Goal: Use online tool/utility: Utilize a website feature to perform a specific function

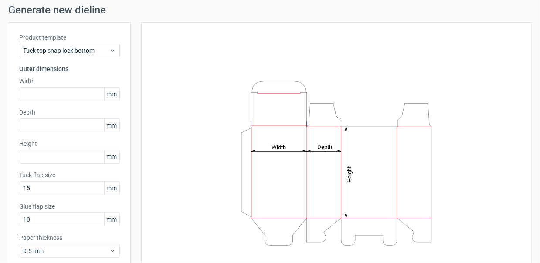
scroll to position [44, 0]
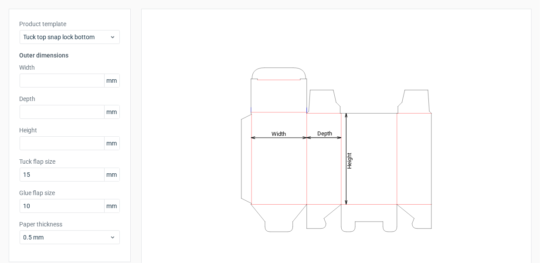
click at [108, 78] on span "mm" at bounding box center [111, 80] width 15 height 13
click at [112, 81] on span "mm" at bounding box center [111, 80] width 15 height 13
click at [213, 108] on icon "Height Depth Width" at bounding box center [337, 150] width 262 height 174
click at [257, 130] on icon "Height Depth Width" at bounding box center [337, 150] width 262 height 174
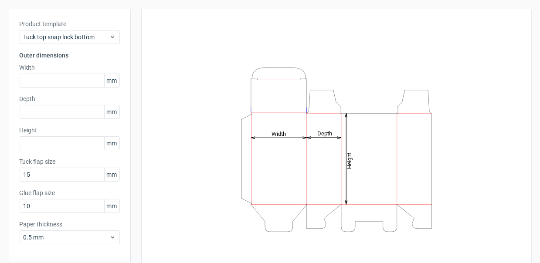
drag, startPoint x: 247, startPoint y: 153, endPoint x: 249, endPoint y: 168, distance: 15.3
click at [247, 186] on icon "Height Depth Width" at bounding box center [337, 150] width 262 height 174
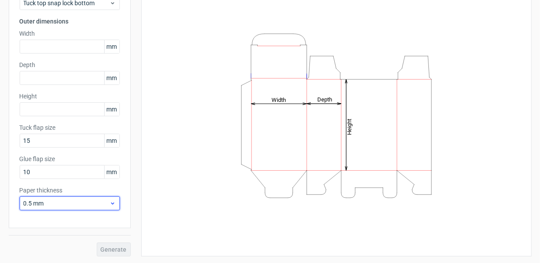
click at [111, 203] on icon at bounding box center [112, 203] width 7 height 7
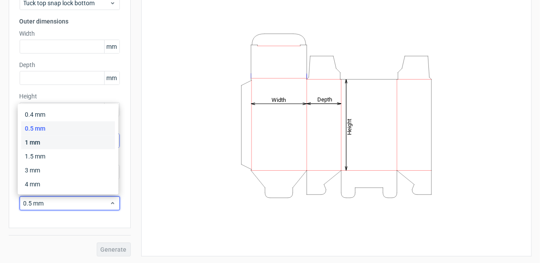
drag, startPoint x: 48, startPoint y: 143, endPoint x: 49, endPoint y: 139, distance: 4.4
click at [49, 140] on div "1 mm" at bounding box center [68, 143] width 94 height 14
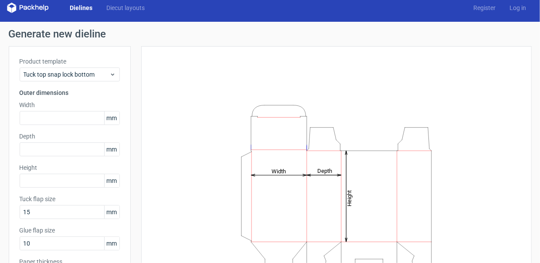
scroll to position [0, 0]
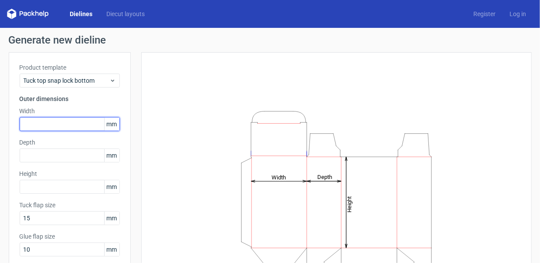
click at [45, 130] on input "text" at bounding box center [70, 124] width 100 height 14
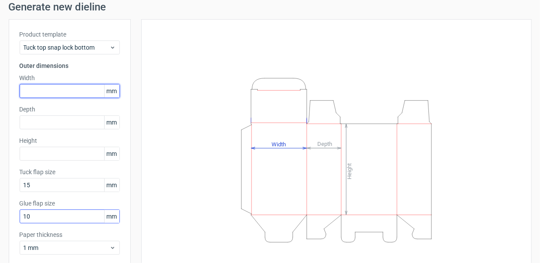
scroll to position [78, 0]
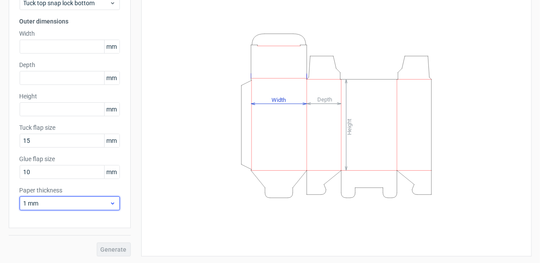
click at [84, 207] on span "1 mm" at bounding box center [67, 203] width 86 height 9
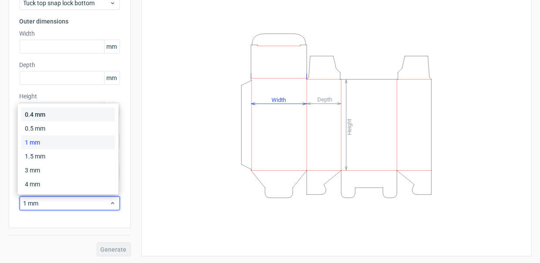
click at [62, 115] on div "0.4 mm" at bounding box center [68, 115] width 94 height 14
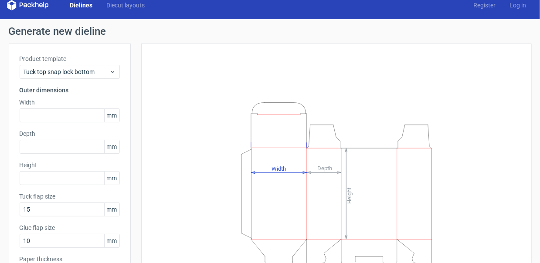
scroll to position [0, 0]
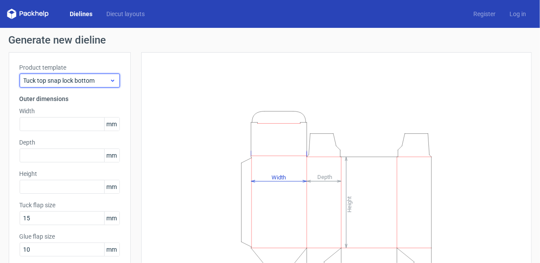
click at [83, 82] on span "Tuck top snap lock bottom" at bounding box center [67, 80] width 86 height 9
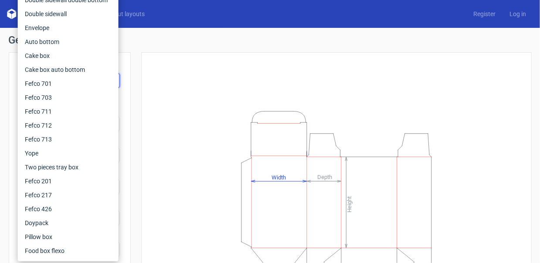
click at [157, 81] on div "Height Depth Width" at bounding box center [336, 193] width 369 height 260
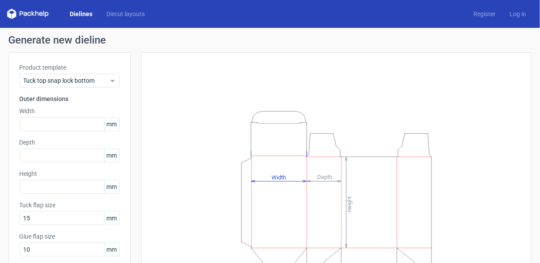
click at [114, 122] on span "mm" at bounding box center [111, 124] width 15 height 13
drag, startPoint x: 114, startPoint y: 122, endPoint x: 84, endPoint y: 124, distance: 30.2
click at [84, 124] on div "mm" at bounding box center [70, 124] width 100 height 14
click at [84, 124] on input "text" at bounding box center [70, 124] width 100 height 14
click at [115, 125] on span "mm" at bounding box center [111, 124] width 15 height 13
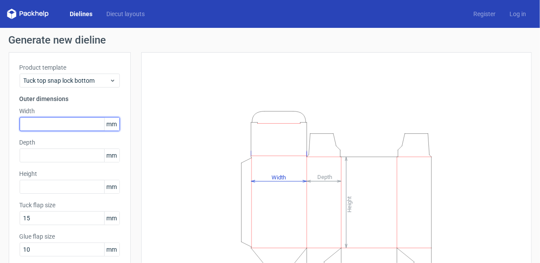
click at [95, 119] on input "text" at bounding box center [70, 124] width 100 height 14
paste input "5461"
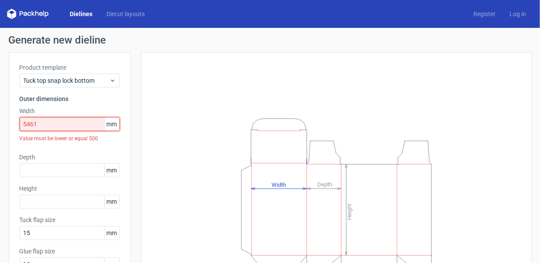
click at [28, 126] on input "5461" at bounding box center [70, 124] width 100 height 14
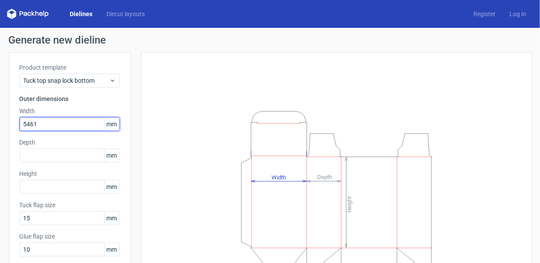
click at [27, 123] on input "5461" at bounding box center [70, 124] width 100 height 14
type input "54"
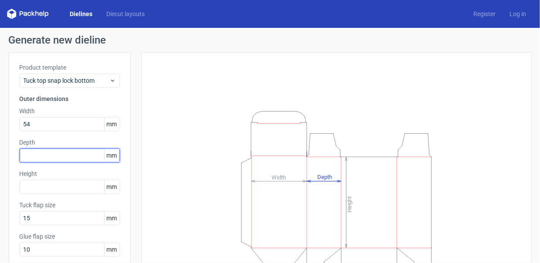
click at [42, 151] on input "text" at bounding box center [70, 156] width 100 height 14
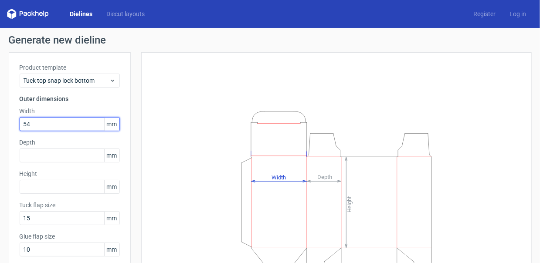
drag, startPoint x: 36, startPoint y: 126, endPoint x: 15, endPoint y: 125, distance: 21.0
click at [15, 125] on div "Product template Tuck top snap lock bottom Outer dimensions Width 54 mm Depth m…" at bounding box center [70, 179] width 122 height 254
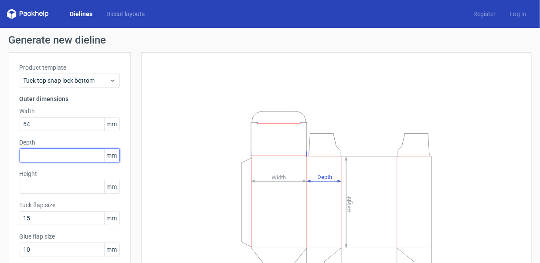
click at [41, 152] on input "text" at bounding box center [70, 156] width 100 height 14
type input "54"
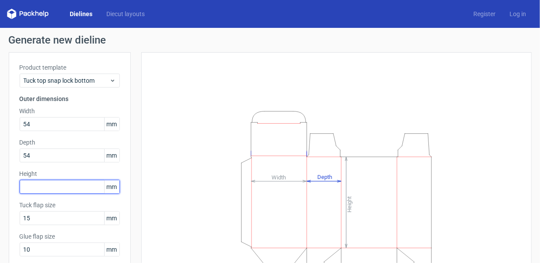
click at [42, 186] on input "text" at bounding box center [70, 187] width 100 height 14
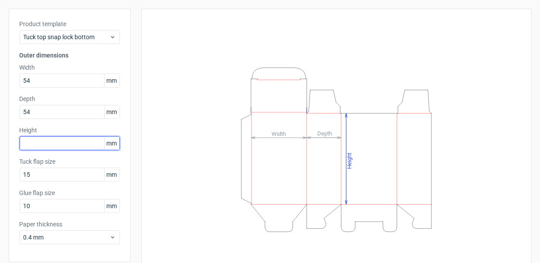
type input "3"
type input "80"
click at [158, 187] on div "Height Depth Width" at bounding box center [336, 150] width 369 height 260
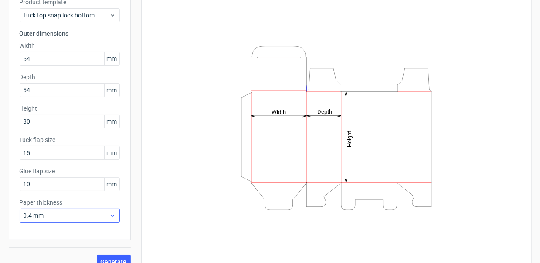
scroll to position [78, 0]
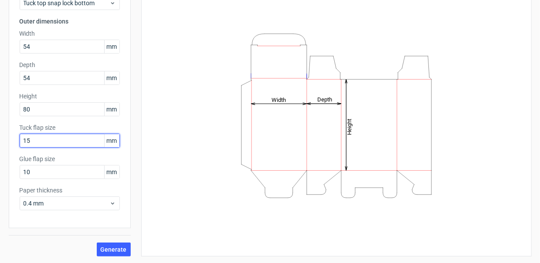
click at [37, 143] on input "15" at bounding box center [70, 141] width 100 height 14
type input "1"
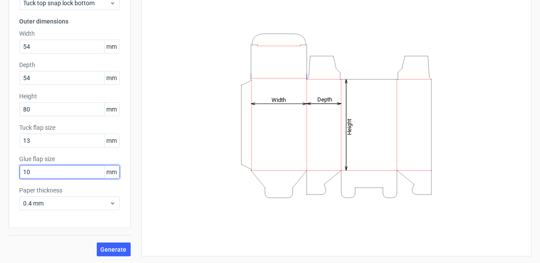
click at [41, 175] on input "10" at bounding box center [70, 172] width 100 height 14
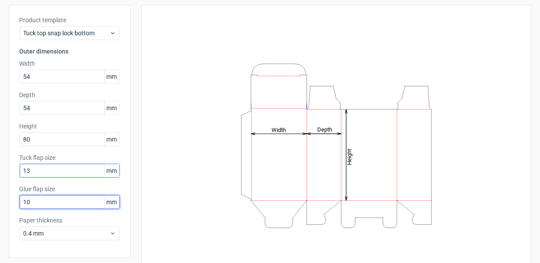
scroll to position [34, 0]
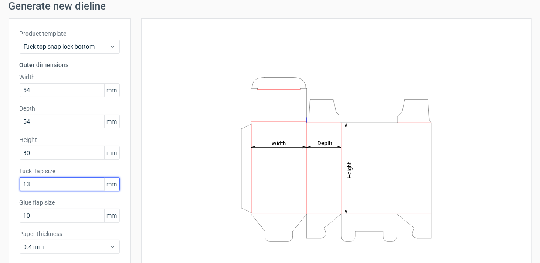
click at [42, 182] on input "13" at bounding box center [70, 184] width 100 height 14
type input "1"
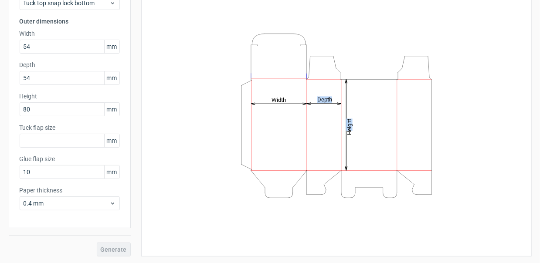
drag, startPoint x: 226, startPoint y: 163, endPoint x: 379, endPoint y: 197, distance: 155.9
click at [379, 197] on icon "Height Depth Width" at bounding box center [337, 116] width 262 height 174
click at [227, 225] on div "Height Depth Width" at bounding box center [336, 116] width 369 height 260
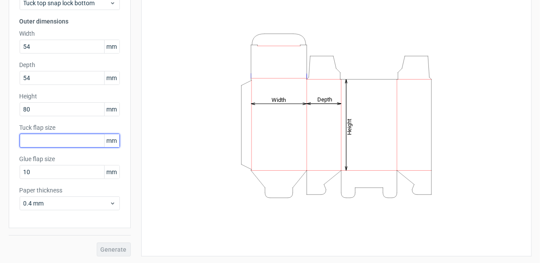
click at [77, 143] on input "text" at bounding box center [70, 141] width 100 height 14
type input "10"
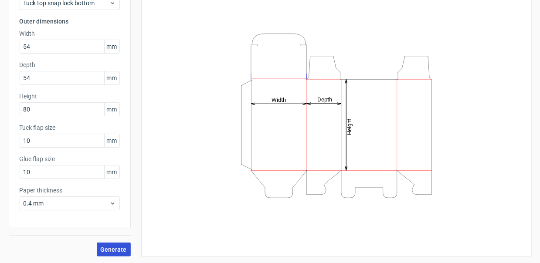
click at [119, 243] on button "Generate" at bounding box center [114, 250] width 34 height 14
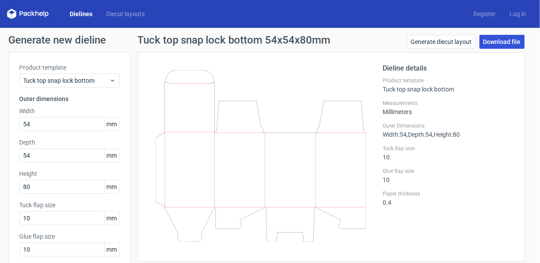
click at [494, 38] on link "Download file" at bounding box center [502, 42] width 45 height 14
click at [449, 43] on link "Generate diecut layout" at bounding box center [441, 42] width 69 height 14
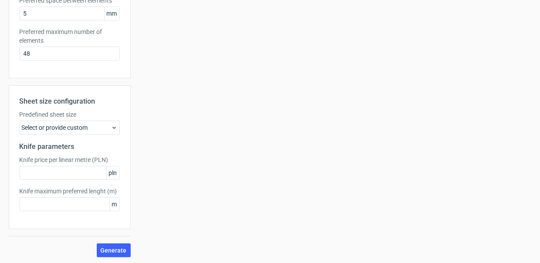
scroll to position [268, 0]
click at [86, 135] on div "Sheet size configuration Predefined sheet size Select or provide custom Knife p…" at bounding box center [70, 157] width 122 height 144
click at [89, 130] on div "Select or provide custom" at bounding box center [70, 127] width 100 height 14
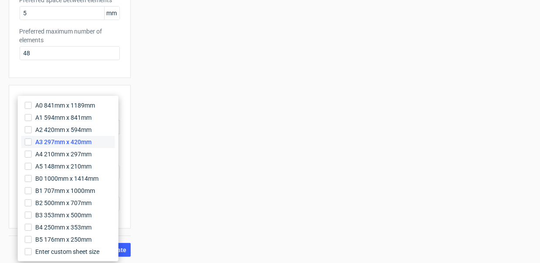
click at [91, 140] on span "A3 297mm x 420mm" at bounding box center [63, 142] width 56 height 9
click at [32, 140] on input "A3 297mm x 420mm" at bounding box center [28, 142] width 7 height 7
click at [189, 188] on div "Your diecut layouts will be listed here once you generate them Height Depth Wid…" at bounding box center [331, 20] width 401 height 473
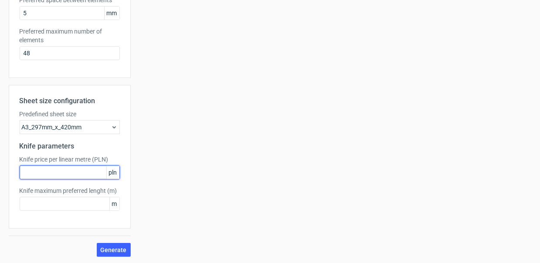
click at [80, 176] on input "text" at bounding box center [70, 173] width 100 height 14
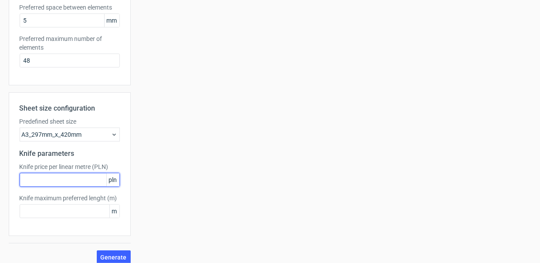
scroll to position [262, 0]
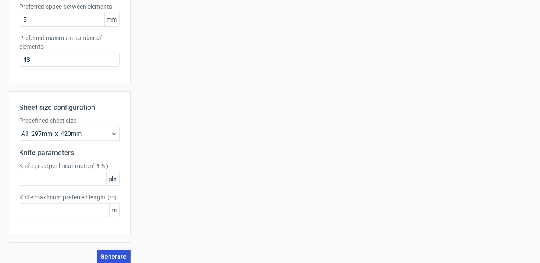
click at [120, 254] on span "Generate" at bounding box center [114, 257] width 26 height 6
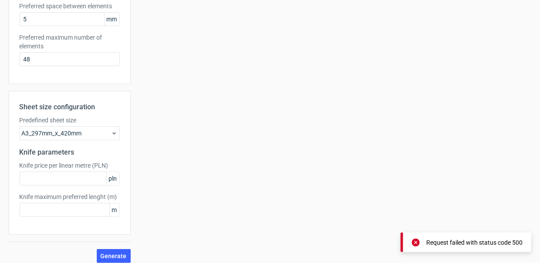
scroll to position [268, 0]
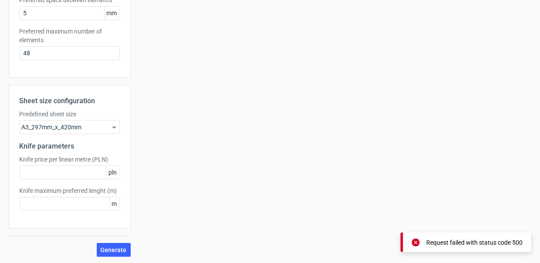
click at [117, 257] on div "Generate new layout Product template Tuck top snap lock bottom Outer dimensions…" at bounding box center [270, 12] width 540 height 505
click at [114, 252] on span "Generate" at bounding box center [114, 250] width 26 height 6
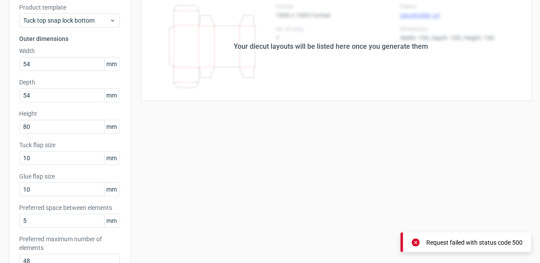
scroll to position [50, 0]
